Goal: Find specific page/section: Find specific page/section

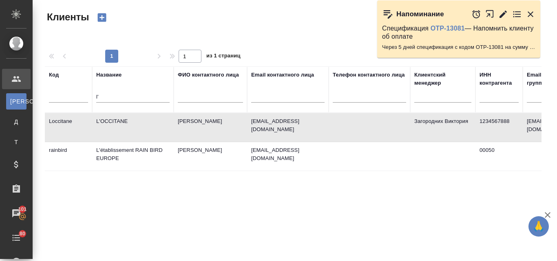
select select "RU"
click at [124, 97] on input "l'" at bounding box center [132, 97] width 73 height 10
type input "l"
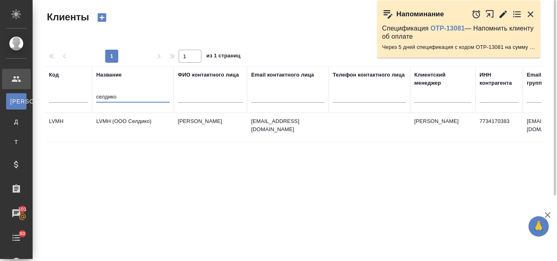
type input "селдико"
click at [123, 121] on td "LVMH (ООО Селдико)" at bounding box center [132, 127] width 81 height 29
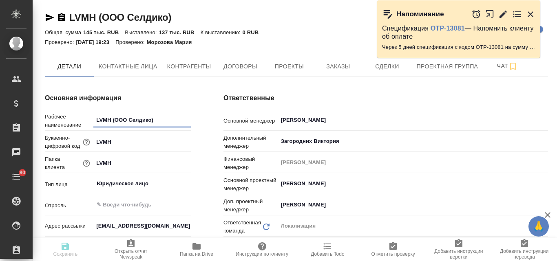
type input "Общество с ограниченной ответственностью«Селдико»"
type textarea "x"
type input "Общество с ограниченной ответственностью«Селдико»"
type textarea "x"
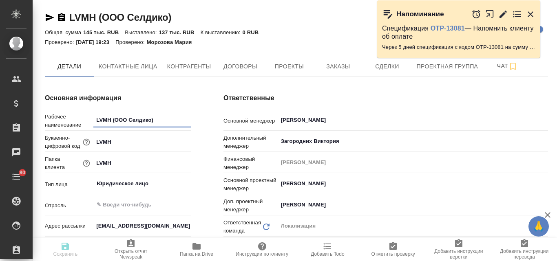
type textarea "x"
type input "Общество с ограниченной ответственностью«Селдико»"
type textarea "x"
click at [337, 65] on span "Заказы" at bounding box center [337, 67] width 39 height 10
